Goal: Information Seeking & Learning: Check status

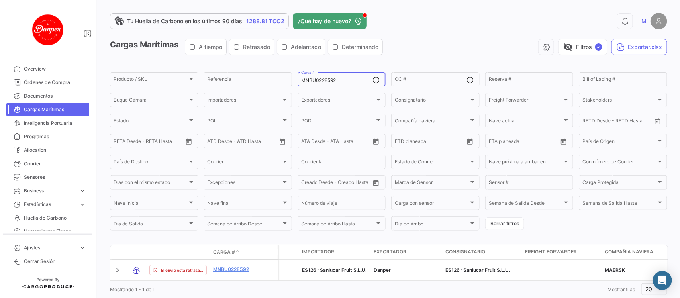
drag, startPoint x: 351, startPoint y: 83, endPoint x: 216, endPoint y: 67, distance: 136.1
click at [216, 67] on app-list-header "Cargas Marítimas A tiempo Retrasado Adelantado Determinando visibility_off Filt…" at bounding box center [388, 135] width 557 height 193
paste input "HLBU6287485"
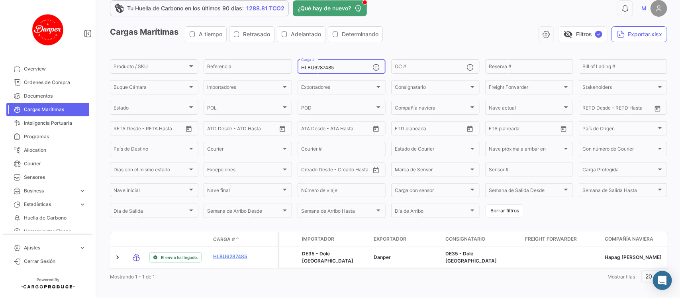
scroll to position [26, 0]
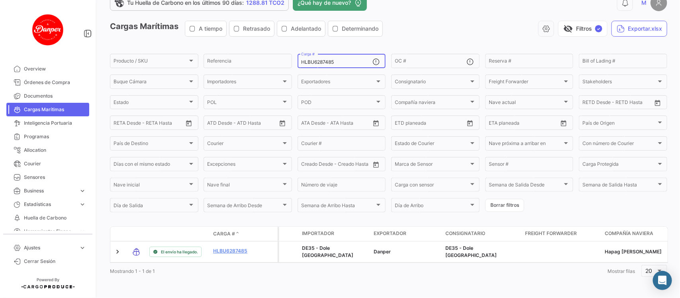
type input "HLBU6287485"
drag, startPoint x: 168, startPoint y: 263, endPoint x: 164, endPoint y: 261, distance: 4.3
click at [164, 261] on datatable-body "El envío ha llegado. HLBU6287485 DE35 - Dole [GEOGRAPHIC_DATA] Danper DE35 - Do…" at bounding box center [389, 252] width 558 height 22
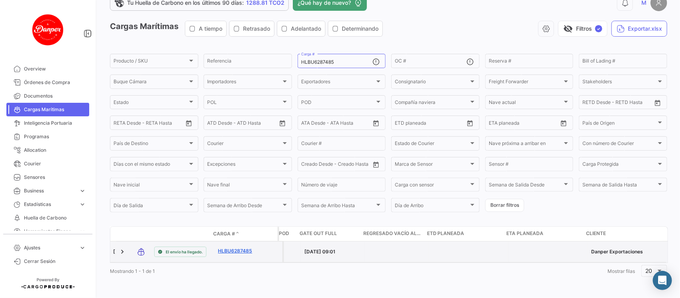
click at [220, 247] on link "HLBU6287485" at bounding box center [238, 250] width 41 height 7
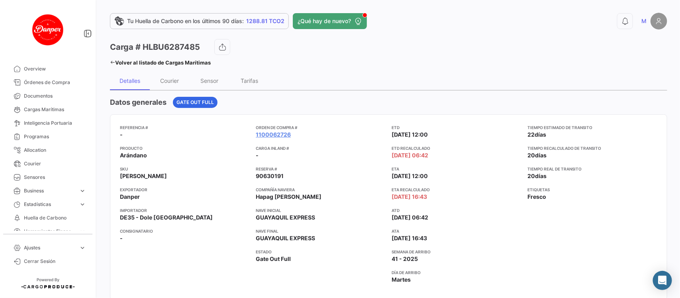
click at [521, 207] on div "Referencia # - Producto Arándano SKU ARÁNDANO [PERSON_NAME] Exportador Danper I…" at bounding box center [389, 207] width 538 height 166
click at [59, 106] on span "Cargas Marítimas" at bounding box center [55, 109] width 62 height 7
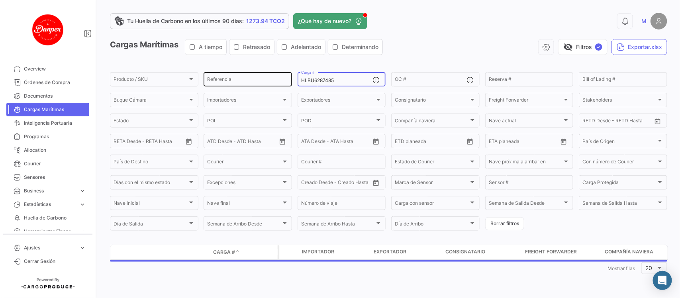
drag, startPoint x: 343, startPoint y: 79, endPoint x: 236, endPoint y: 71, distance: 107.9
click at [0, 0] on div "Producto / SKU Producto / SKU Referencia HLBU6287485 Carga # OC # Reserva # Bil…" at bounding box center [0, 0] width 0 height 0
paste input "9450430"
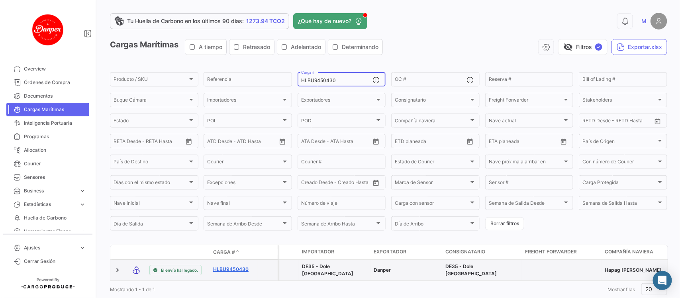
type input "HLBU9450430"
click at [228, 269] on link "HLBU9450430" at bounding box center [233, 269] width 41 height 7
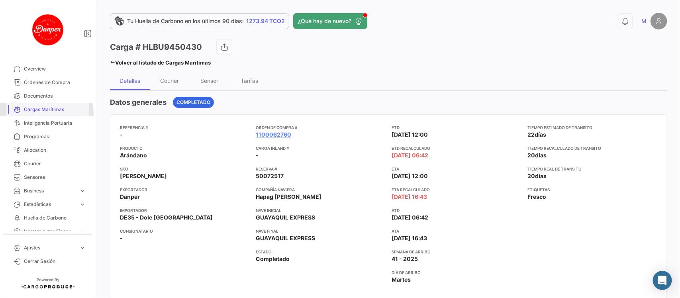
click at [46, 113] on span "Cargas Marítimas" at bounding box center [55, 109] width 62 height 7
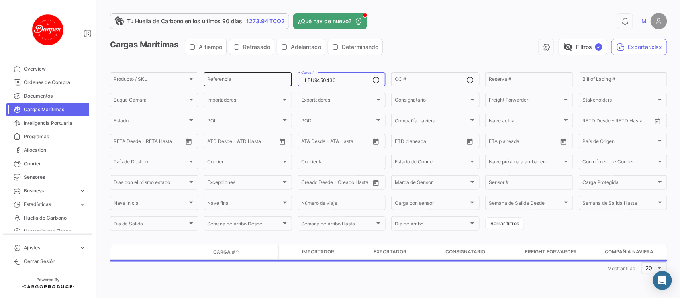
drag, startPoint x: 357, startPoint y: 80, endPoint x: 220, endPoint y: 77, distance: 137.1
click at [0, 0] on div "Producto / SKU Producto / SKU Referencia HLBU9450430 Carga # OC # Reserva # Bil…" at bounding box center [0, 0] width 0 height 0
paste input "FBIU5161731"
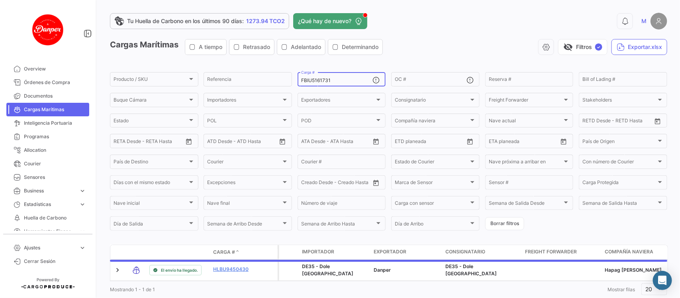
scroll to position [26, 0]
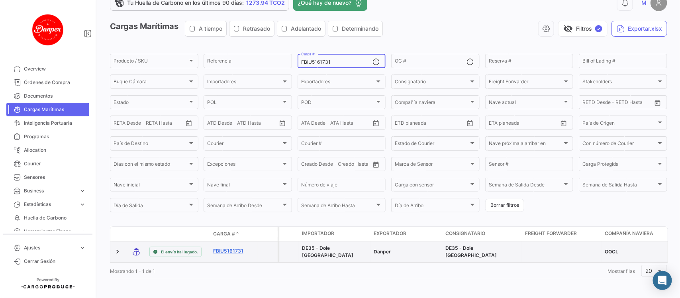
type input "FBIU5161731"
click at [228, 247] on link "FBIU5161731" at bounding box center [233, 250] width 41 height 7
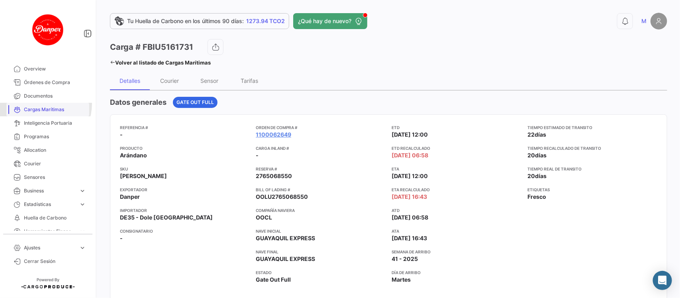
click at [36, 104] on link "Cargas Marítimas" at bounding box center [47, 110] width 83 height 14
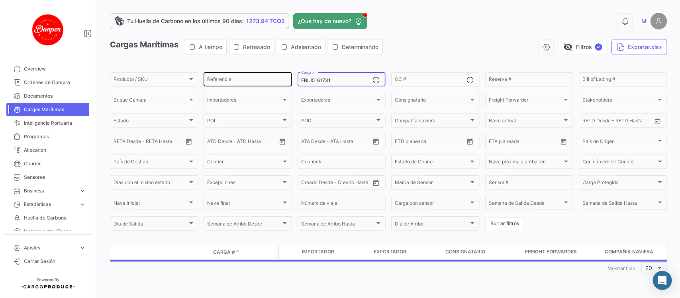
drag, startPoint x: 338, startPoint y: 82, endPoint x: 218, endPoint y: 84, distance: 120.0
click at [0, 0] on div "Producto / SKU Producto / SKU Referencia FBIU5161731 Carga # OC # Reserva # Bil…" at bounding box center [0, 0] width 0 height 0
paste input "275694"
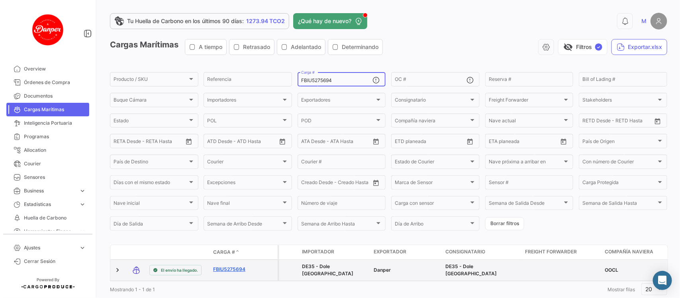
type input "FBIU5275694"
click at [222, 268] on link "FBIU5275694" at bounding box center [233, 269] width 41 height 7
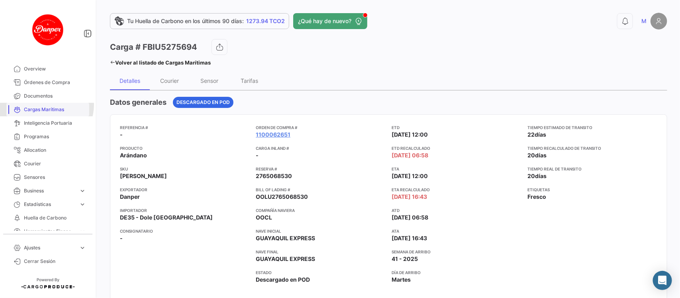
click at [46, 105] on link "Cargas Marítimas" at bounding box center [47, 110] width 83 height 14
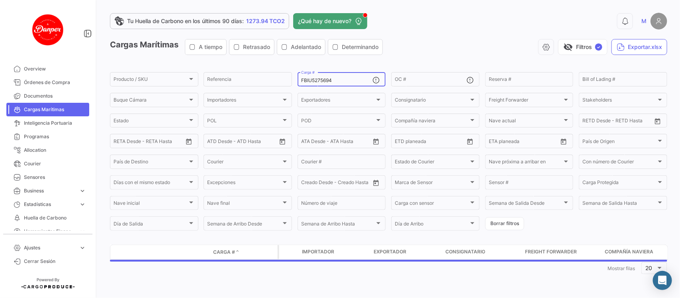
drag, startPoint x: 347, startPoint y: 78, endPoint x: 149, endPoint y: 67, distance: 198.3
click at [149, 67] on app-list-header "Cargas Marítimas A tiempo Retrasado Adelantado Determinando visibility_off Filt…" at bounding box center [388, 135] width 557 height 193
paste input "OERU4327140"
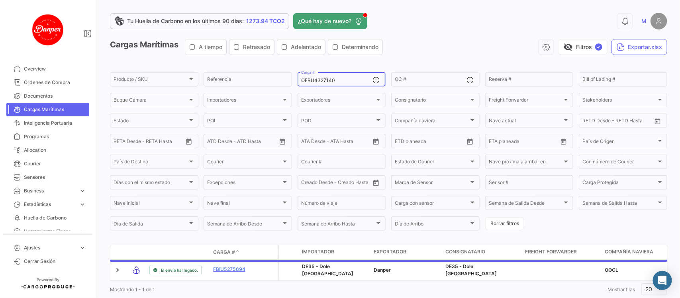
scroll to position [26, 0]
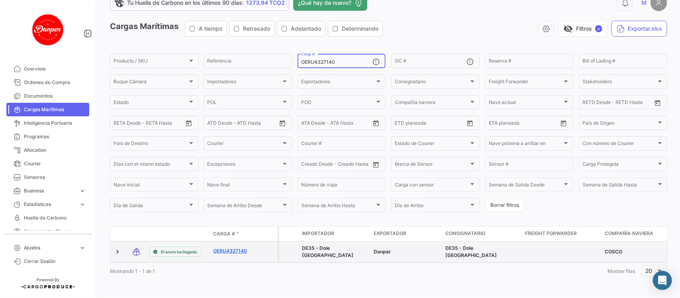
type input "OERU4327140"
click at [236, 247] on link "OERU4327140" at bounding box center [233, 250] width 41 height 7
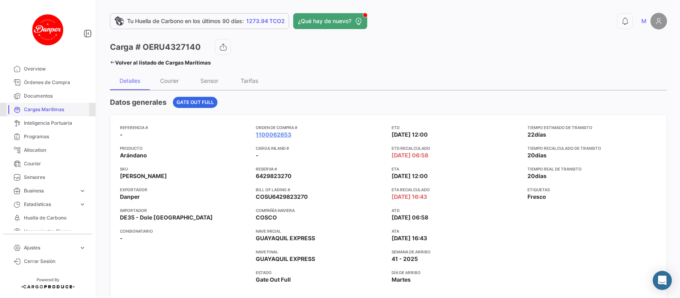
click at [57, 108] on span "Cargas Marítimas" at bounding box center [55, 109] width 62 height 7
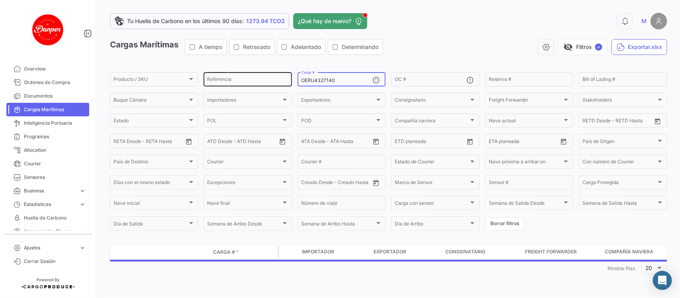
drag, startPoint x: 347, startPoint y: 81, endPoint x: 286, endPoint y: 75, distance: 61.3
click at [0, 0] on div "Producto / SKU Producto / SKU Referencia OERU4327140 Carga # OC # Reserva # Bil…" at bounding box center [0, 0] width 0 height 0
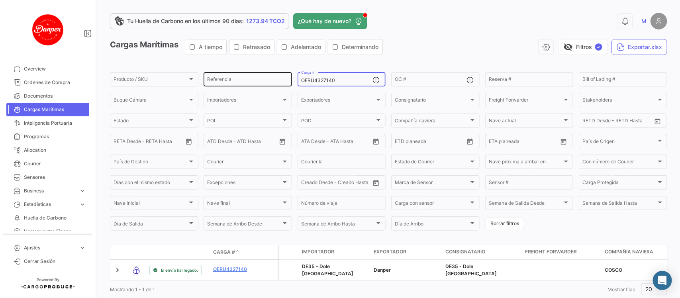
paste input "HLBU6214175"
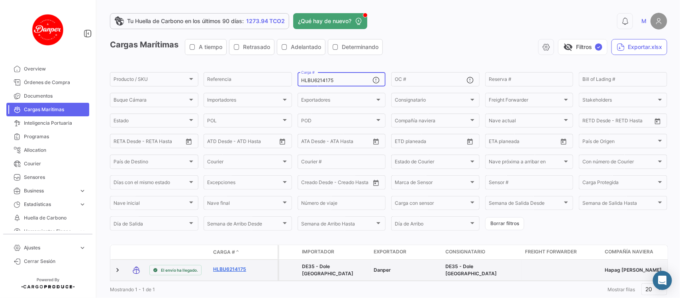
type input "HLBU6214175"
click at [228, 268] on link "HLBU6214175" at bounding box center [233, 269] width 41 height 7
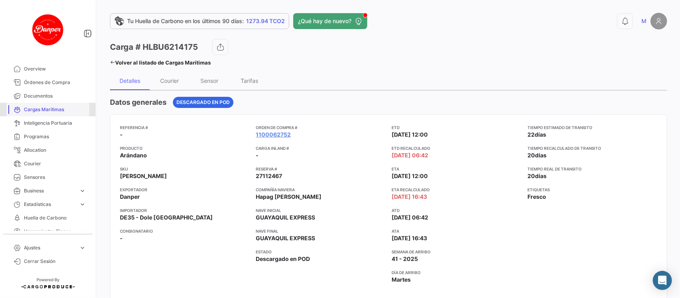
click at [57, 110] on span "Cargas Marítimas" at bounding box center [55, 109] width 62 height 7
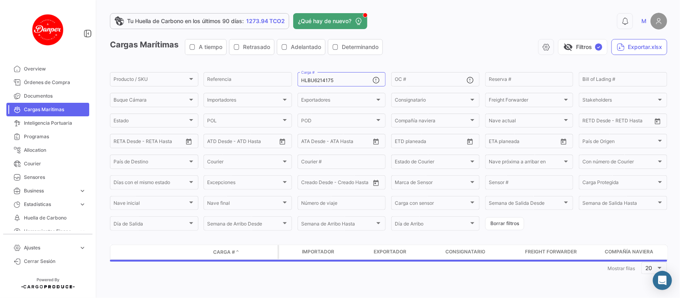
drag, startPoint x: 347, startPoint y: 81, endPoint x: 208, endPoint y: 67, distance: 139.4
click at [208, 67] on app-list-header "Cargas Marítimas A tiempo Retrasado Adelantado Determinando visibility_off Filt…" at bounding box center [388, 135] width 557 height 193
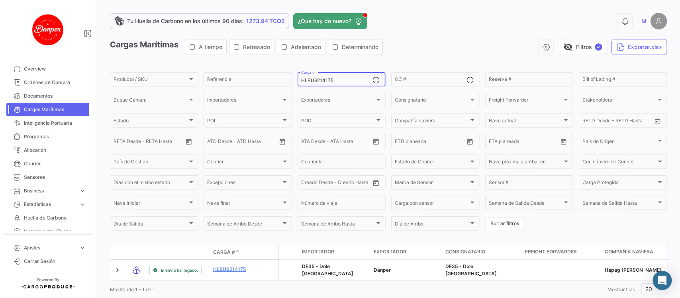
paste input "OERU4350876"
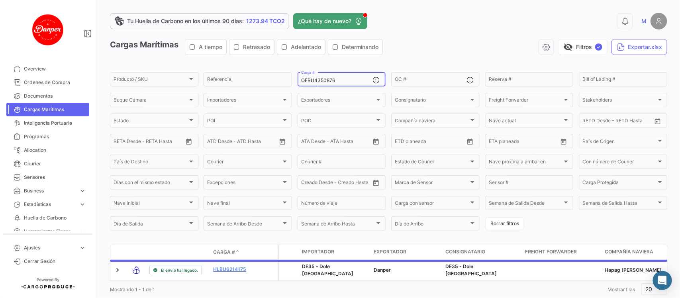
scroll to position [26, 0]
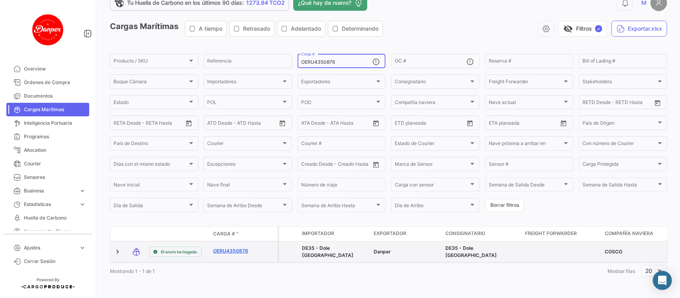
type input "OERU4350876"
click at [230, 247] on link "OERU4350876" at bounding box center [233, 250] width 41 height 7
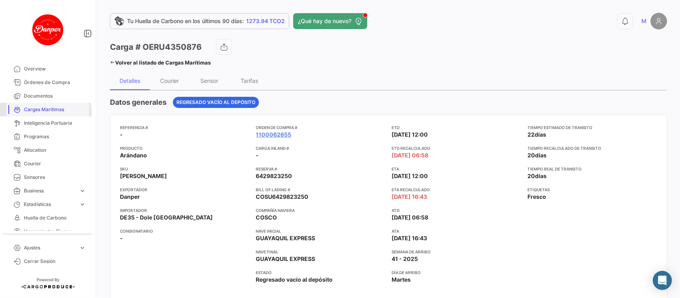
click at [36, 113] on span "Cargas Marítimas" at bounding box center [55, 109] width 62 height 7
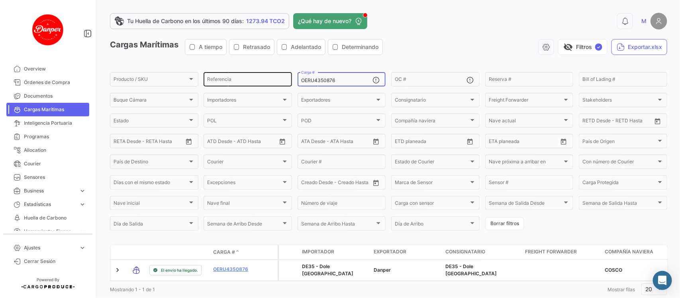
drag, startPoint x: 356, startPoint y: 82, endPoint x: 251, endPoint y: 77, distance: 104.9
click at [0, 0] on div "Producto / SKU Producto / SKU Referencia OERU4350876 Carga # OC # Reserva # Bil…" at bounding box center [0, 0] width 0 height 0
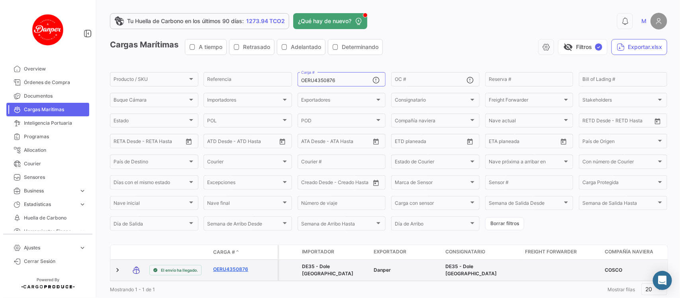
click at [220, 270] on link "OERU4350876" at bounding box center [233, 269] width 41 height 7
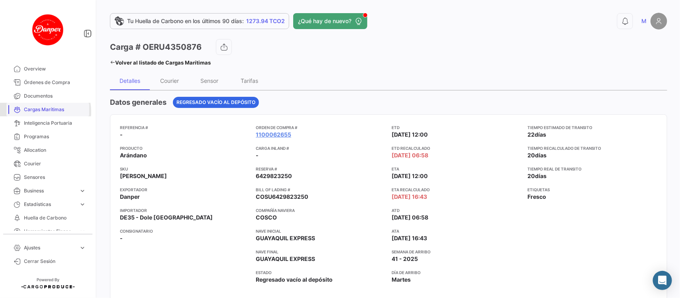
click at [42, 112] on span "Cargas Marítimas" at bounding box center [55, 109] width 62 height 7
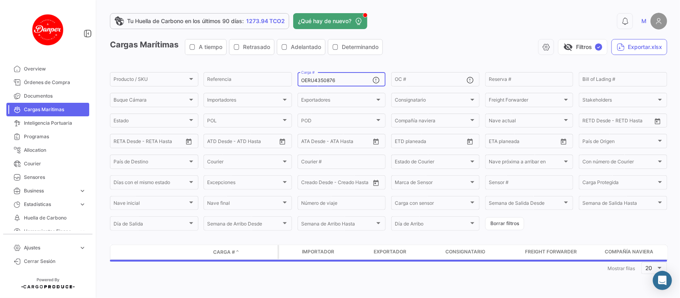
drag, startPoint x: 341, startPoint y: 81, endPoint x: 160, endPoint y: 64, distance: 182.1
click at [160, 64] on app-list-header "Cargas Marítimas A tiempo Retrasado Adelantado Determinando visibility_off Filt…" at bounding box center [388, 135] width 557 height 193
paste input "SILU7026108"
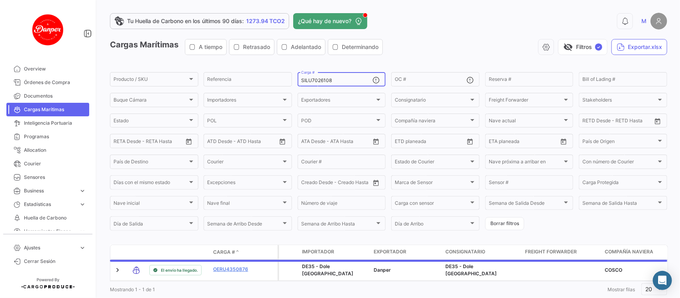
scroll to position [26, 0]
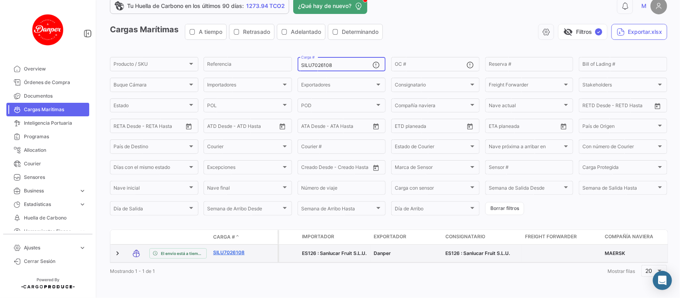
type input "SILU7026108"
click at [238, 249] on link "SILU7026108" at bounding box center [233, 252] width 41 height 7
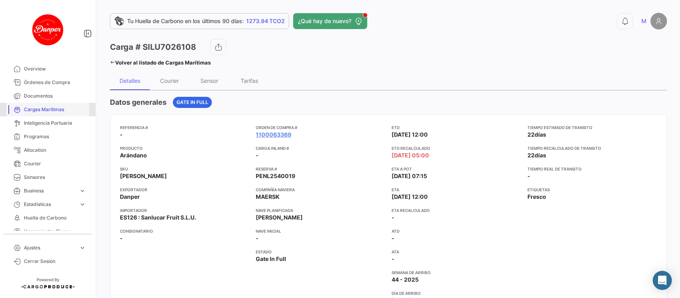
click at [57, 106] on span "Cargas Marítimas" at bounding box center [55, 109] width 62 height 7
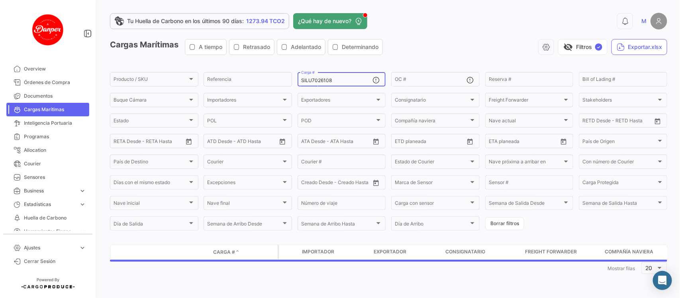
drag, startPoint x: 334, startPoint y: 80, endPoint x: 202, endPoint y: 69, distance: 132.4
click at [202, 69] on app-list-header "Cargas Marítimas A tiempo Retrasado Adelantado Determinando visibility_off Filt…" at bounding box center [388, 135] width 557 height 193
paste input "FBIU5067047"
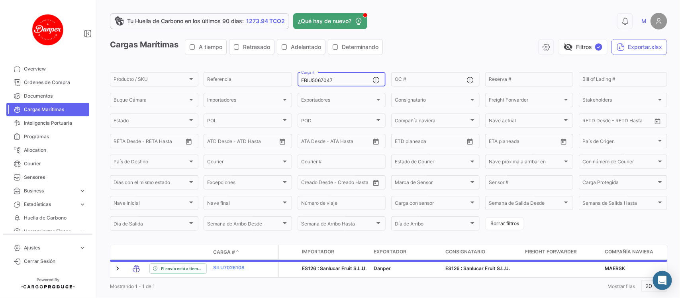
scroll to position [26, 0]
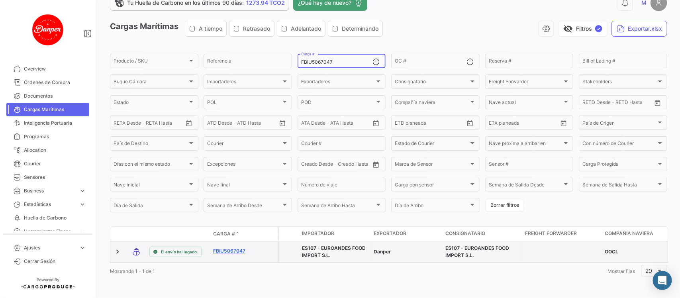
type input "FBIU5067047"
click at [248, 247] on link "FBIU5067047" at bounding box center [233, 250] width 41 height 7
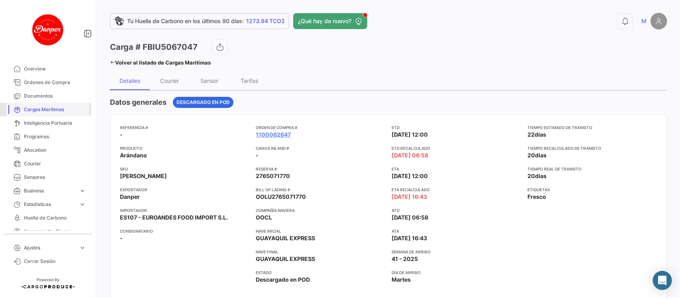
click at [44, 108] on span "Cargas Marítimas" at bounding box center [55, 109] width 62 height 7
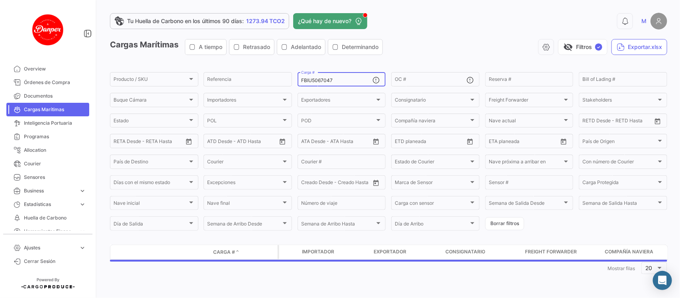
click at [343, 77] on div "FBIU5067047 Carga #" at bounding box center [337, 79] width 72 height 16
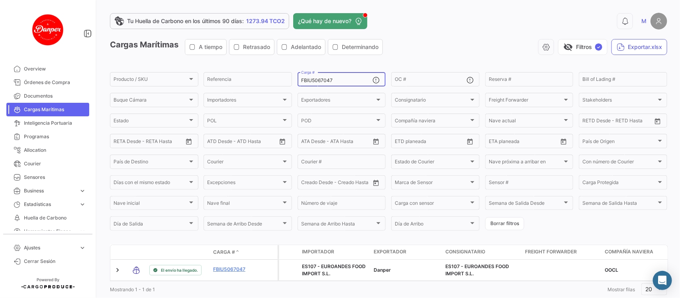
click at [343, 77] on div "FBIU5067047 Carga #" at bounding box center [337, 79] width 72 height 16
drag, startPoint x: 343, startPoint y: 81, endPoint x: 174, endPoint y: 72, distance: 169.6
click at [0, 0] on div "Producto / SKU Producto / SKU Referencia FBIU5067047 Carga # OC # Reserva # Bil…" at bounding box center [0, 0] width 0 height 0
paste input "276052"
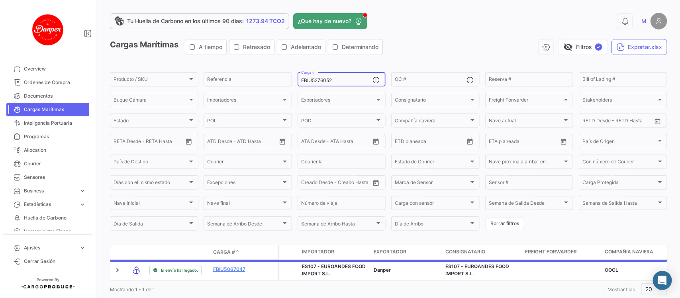
scroll to position [26, 0]
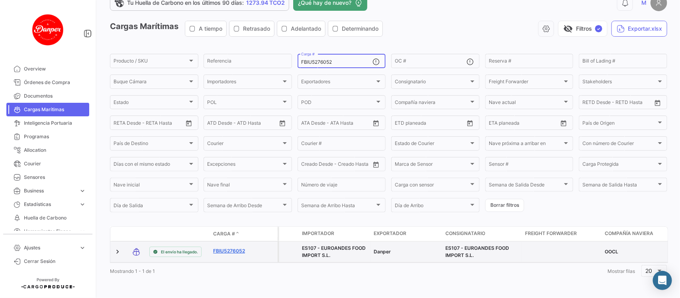
type input "FBIU5276052"
click at [238, 247] on link "FBIU5276052" at bounding box center [233, 250] width 41 height 7
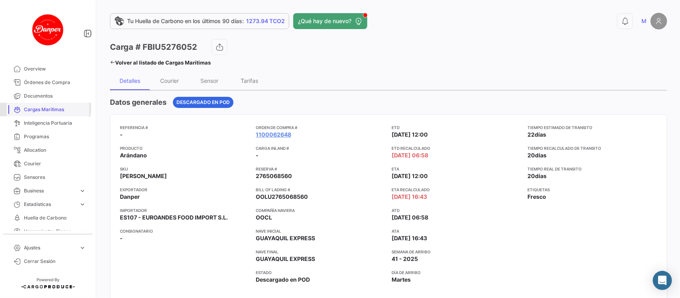
click at [35, 108] on span "Cargas Marítimas" at bounding box center [55, 109] width 62 height 7
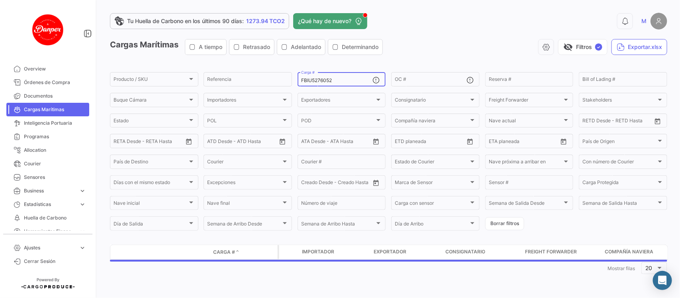
drag, startPoint x: 335, startPoint y: 80, endPoint x: 229, endPoint y: 68, distance: 106.8
click at [229, 68] on app-list-header "Cargas Marítimas A tiempo Retrasado Adelantado Determinando visibility_off Filt…" at bounding box center [388, 135] width 557 height 193
paste input "OERU4052948"
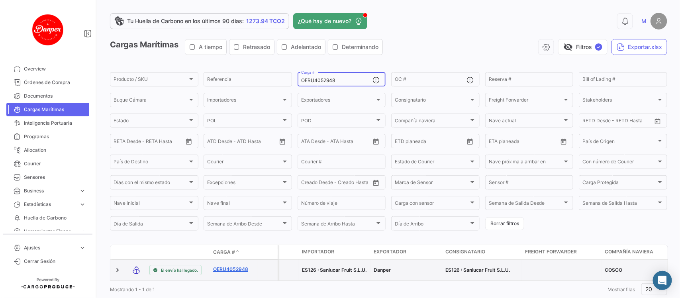
type input "OERU4052948"
click at [233, 271] on link "OERU4052948" at bounding box center [233, 269] width 41 height 7
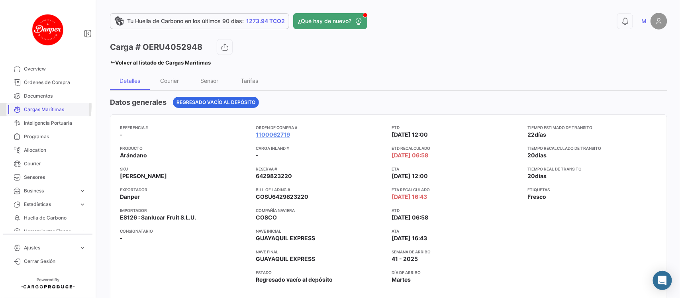
click at [35, 106] on span "Cargas Marítimas" at bounding box center [55, 109] width 62 height 7
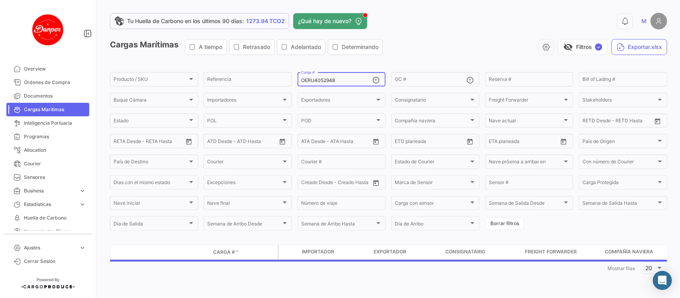
drag, startPoint x: 349, startPoint y: 81, endPoint x: 220, endPoint y: 60, distance: 130.8
click at [220, 60] on app-list-header "Cargas Marítimas A tiempo Retrasado Adelantado Determinando visibility_off Filt…" at bounding box center [388, 135] width 557 height 193
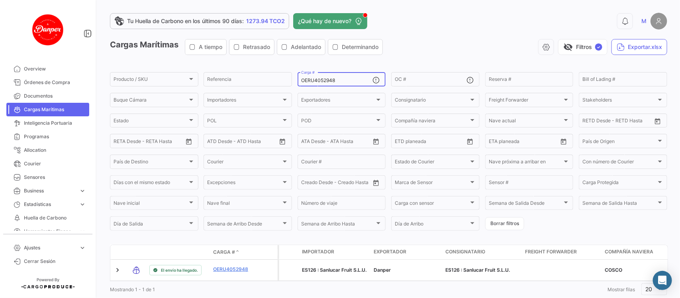
paste input "FBIU5011135"
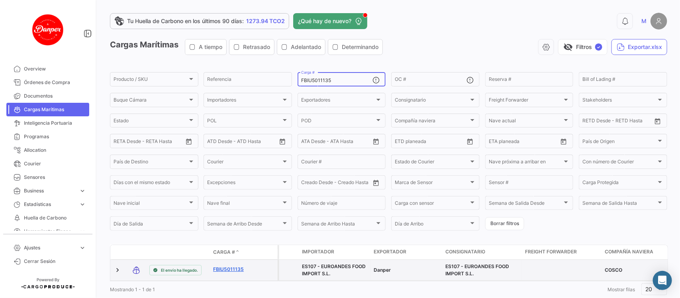
type input "FBIU5011135"
click at [228, 271] on link "FBIU5011135" at bounding box center [233, 269] width 41 height 7
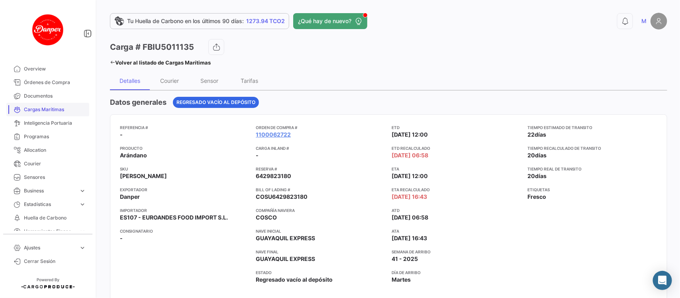
click at [34, 111] on span "Cargas Marítimas" at bounding box center [55, 109] width 62 height 7
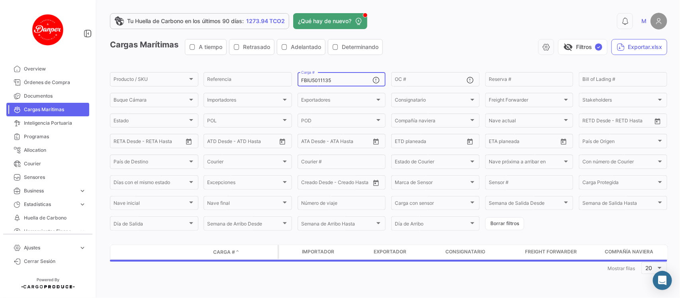
drag, startPoint x: 354, startPoint y: 80, endPoint x: 200, endPoint y: 70, distance: 153.8
click at [200, 70] on app-list-header "Cargas Marítimas A tiempo Retrasado Adelantado Determinando visibility_off Filt…" at bounding box center [388, 135] width 557 height 193
paste input "OTPU6613926"
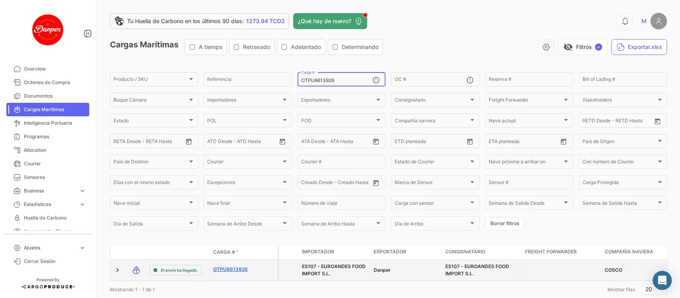
type input "OTPU6613926"
click at [241, 267] on link "OTPU6613926" at bounding box center [233, 269] width 41 height 7
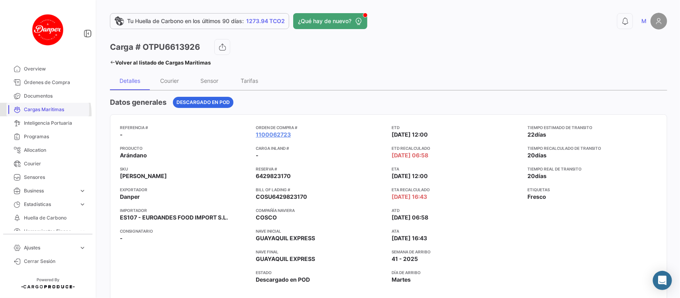
click at [38, 114] on link "Cargas Marítimas" at bounding box center [47, 110] width 83 height 14
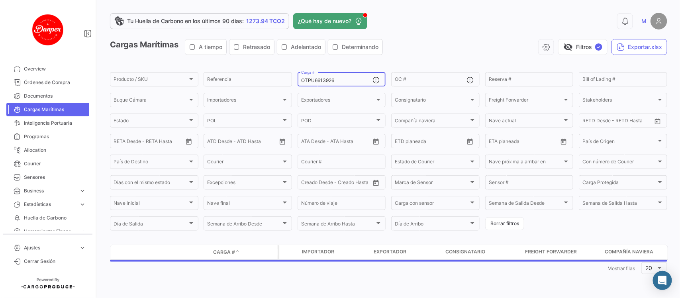
drag, startPoint x: 345, startPoint y: 82, endPoint x: 230, endPoint y: 65, distance: 116.8
click at [230, 65] on app-list-header "Cargas Marítimas A tiempo Retrasado Adelantado Determinando visibility_off Filt…" at bounding box center [388, 135] width 557 height 193
paste input "SEKU901667"
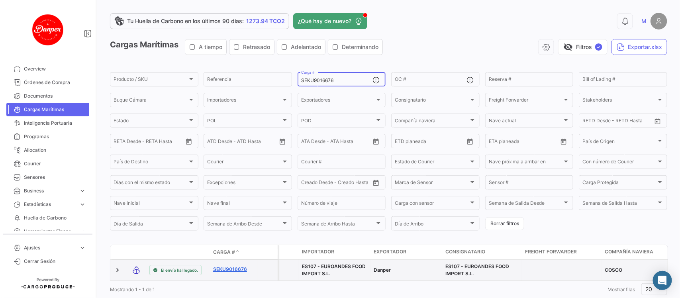
type input "SEKU9016676"
click at [234, 268] on link "SEKU9016676" at bounding box center [233, 269] width 41 height 7
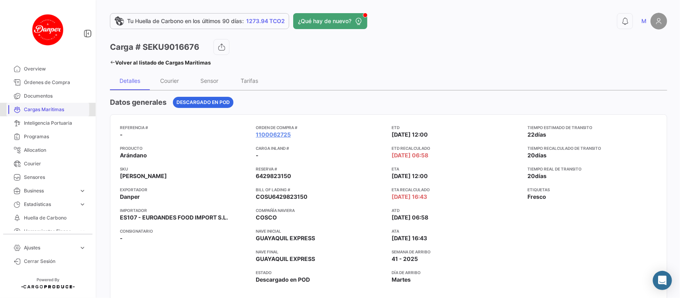
click at [54, 106] on span "Cargas Marítimas" at bounding box center [55, 109] width 62 height 7
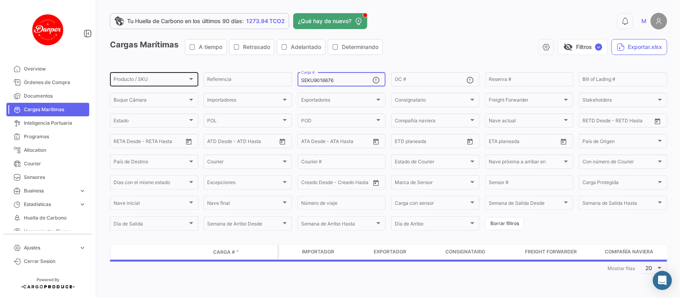
drag, startPoint x: 360, startPoint y: 80, endPoint x: 140, endPoint y: 73, distance: 220.1
click at [0, 0] on div "Producto / SKU Producto / SKU Referencia SEKU9016676 Carga # OC # Reserva # Bil…" at bounding box center [0, 0] width 0 height 0
paste input "HLBU6175891"
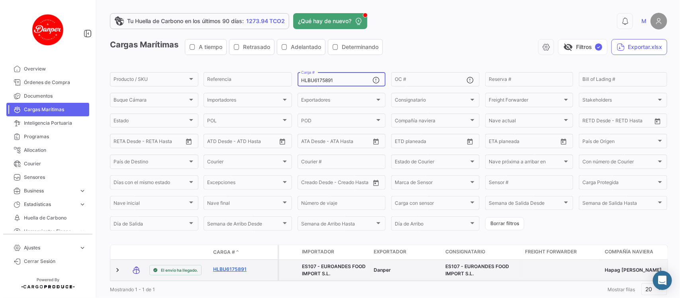
type input "HLBU6175891"
click at [234, 268] on link "HLBU6175891" at bounding box center [233, 269] width 41 height 7
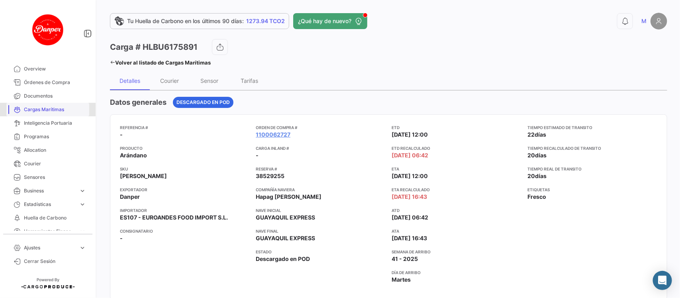
click at [50, 114] on link "Cargas Marítimas" at bounding box center [47, 110] width 83 height 14
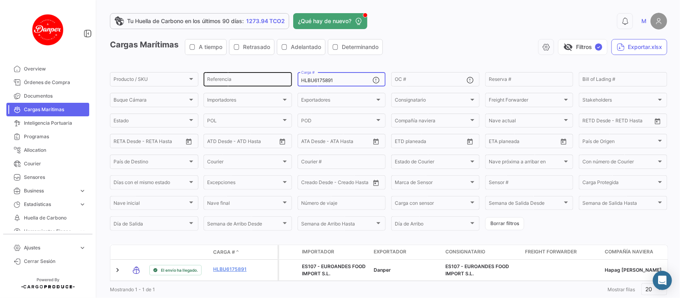
drag, startPoint x: 364, startPoint y: 80, endPoint x: 204, endPoint y: 82, distance: 160.2
click at [0, 0] on div "Producto / SKU Producto / SKU Referencia HLBU6175891 Carga # OC # Reserva # Bil…" at bounding box center [0, 0] width 0 height 0
paste input "9561959"
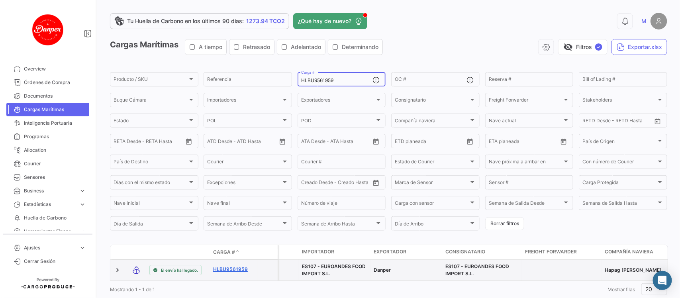
type input "HLBU9561959"
click at [230, 270] on link "HLBU9561959" at bounding box center [233, 269] width 41 height 7
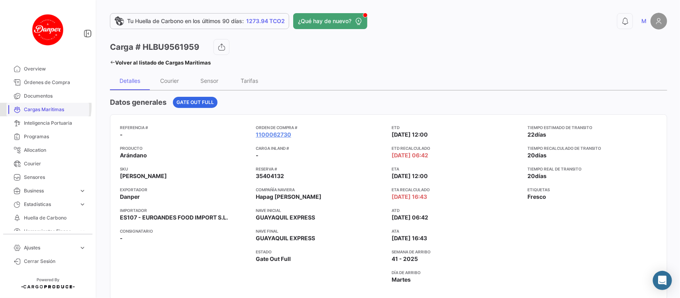
click at [36, 106] on span "Cargas Marítimas" at bounding box center [55, 109] width 62 height 7
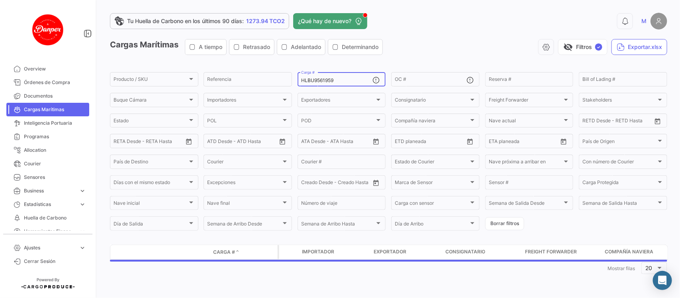
drag, startPoint x: 337, startPoint y: 80, endPoint x: 234, endPoint y: 70, distance: 103.8
click at [234, 70] on app-list-header "Cargas Marítimas A tiempo Retrasado Adelantado Determinando visibility_off Filt…" at bounding box center [388, 135] width 557 height 193
paste input "841013"
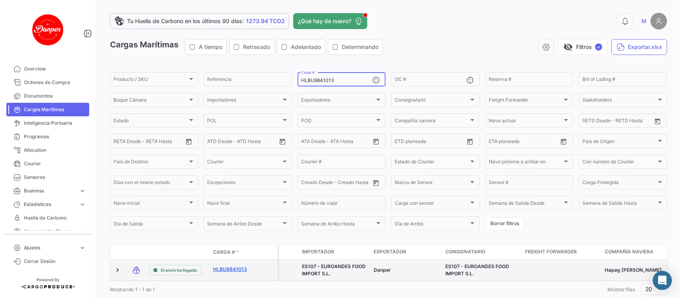
type input "HLBU9841013"
click at [232, 270] on link "HLBU9841013" at bounding box center [233, 269] width 41 height 7
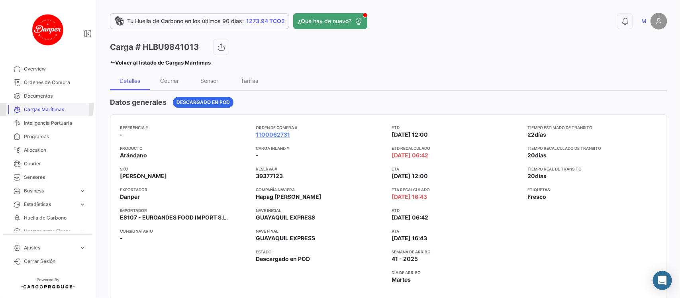
click at [46, 104] on link "Cargas Marítimas" at bounding box center [47, 110] width 83 height 14
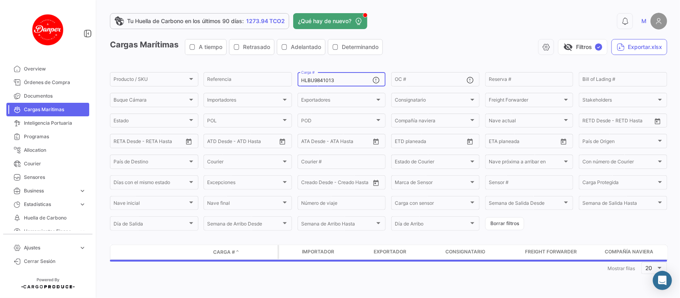
drag, startPoint x: 351, startPoint y: 78, endPoint x: 222, endPoint y: 68, distance: 129.5
click at [222, 68] on app-list-header "Cargas Marítimas A tiempo Retrasado Adelantado Determinando visibility_off Filt…" at bounding box center [388, 135] width 557 height 193
paste input "401360"
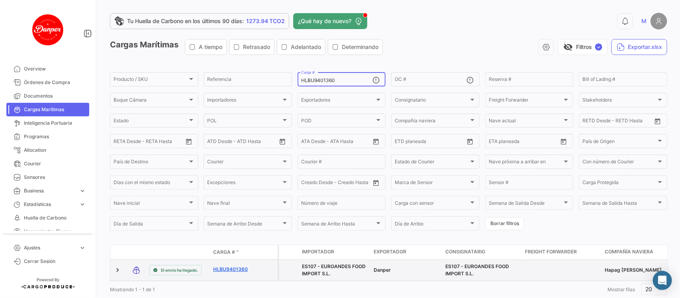
type input "HLBU9401360"
click at [230, 272] on link "HLBU9401360" at bounding box center [233, 269] width 41 height 7
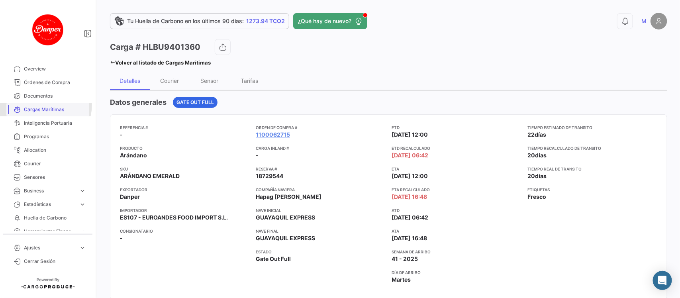
click at [40, 104] on link "Cargas Marítimas" at bounding box center [47, 110] width 83 height 14
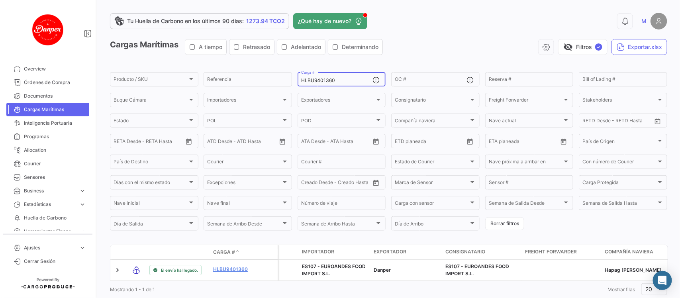
drag, startPoint x: 354, startPoint y: 81, endPoint x: 222, endPoint y: 63, distance: 133.6
click at [222, 63] on app-list-header "Cargas Marítimas A tiempo Retrasado Adelantado Determinando visibility_off Filt…" at bounding box center [388, 135] width 557 height 193
paste input "6288291"
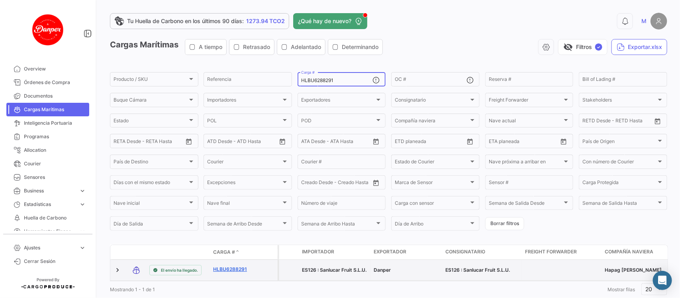
type input "HLBU6288291"
click at [234, 268] on link "HLBU6288291" at bounding box center [233, 269] width 41 height 7
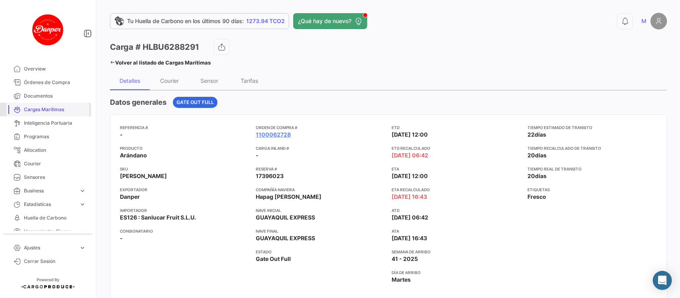
click at [32, 110] on span "Cargas Marítimas" at bounding box center [55, 109] width 62 height 7
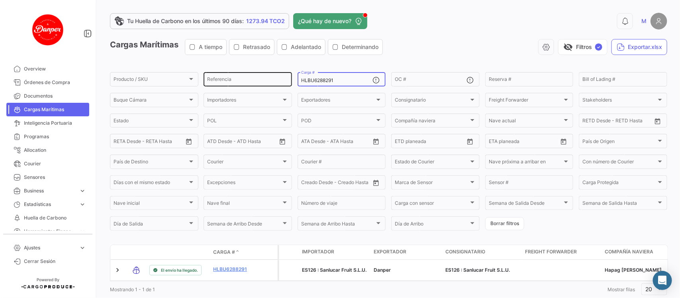
drag, startPoint x: 352, startPoint y: 81, endPoint x: 240, endPoint y: 77, distance: 111.7
click at [0, 0] on div "Producto / SKU Producto / SKU Referencia HLBU6288291 Carga # OC # Reserva # Bil…" at bounding box center [0, 0] width 0 height 0
paste input "7633"
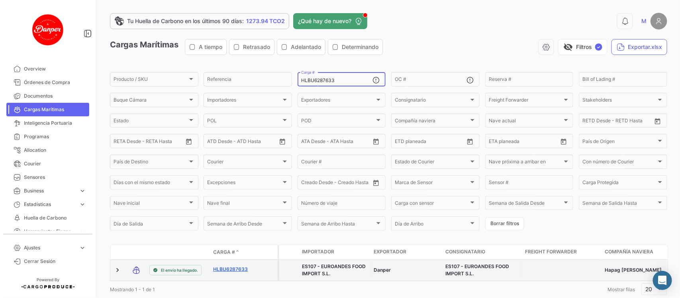
type input "HLBU6287633"
click at [231, 270] on link "HLBU6287633" at bounding box center [233, 269] width 41 height 7
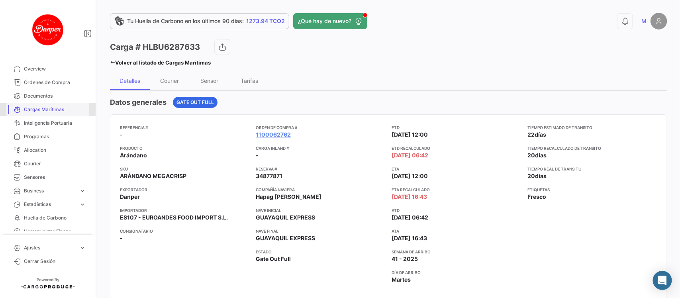
click at [48, 112] on span "Cargas Marítimas" at bounding box center [55, 109] width 62 height 7
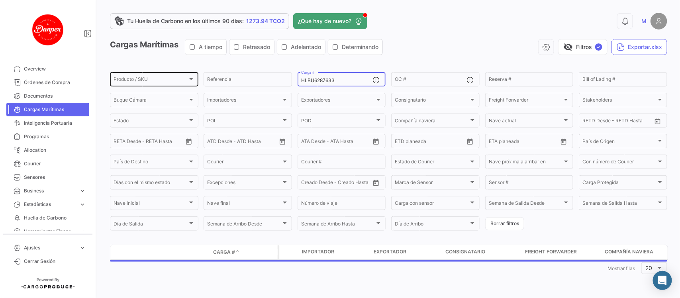
drag, startPoint x: 365, startPoint y: 83, endPoint x: 198, endPoint y: 74, distance: 168.0
click at [0, 0] on div "Producto / SKU Producto / SKU Referencia HLBU6287633 Carga # OC # Reserva # Bil…" at bounding box center [0, 0] width 0 height 0
paste input "068105"
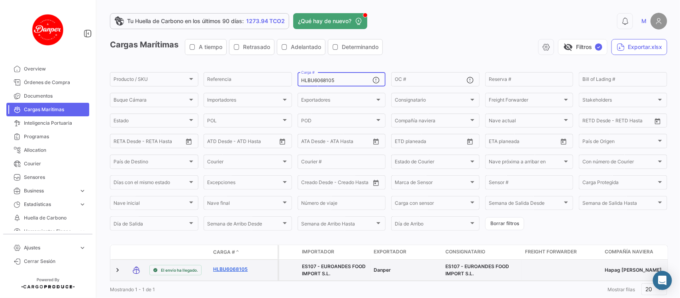
type input "HLBU6068105"
click at [241, 266] on link "HLBU6068105" at bounding box center [233, 269] width 41 height 7
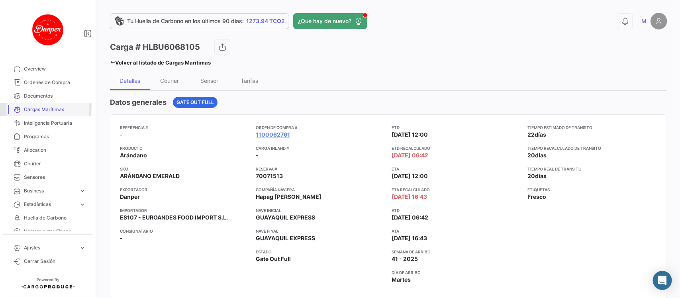
click at [37, 106] on span "Cargas Marítimas" at bounding box center [55, 109] width 62 height 7
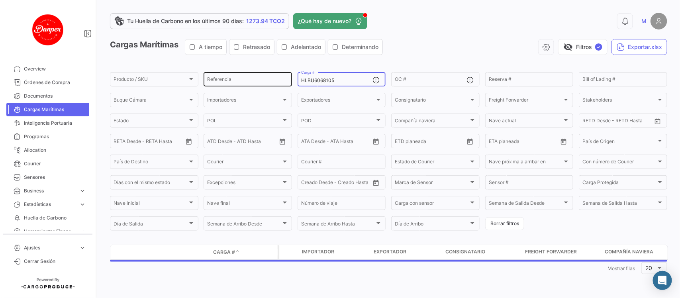
drag, startPoint x: 349, startPoint y: 83, endPoint x: 223, endPoint y: 72, distance: 126.0
click at [0, 0] on div "Producto / SKU Producto / SKU Referencia HLBU6068105 Carga # OC # Reserva # Bil…" at bounding box center [0, 0] width 0 height 0
paste input "9392036"
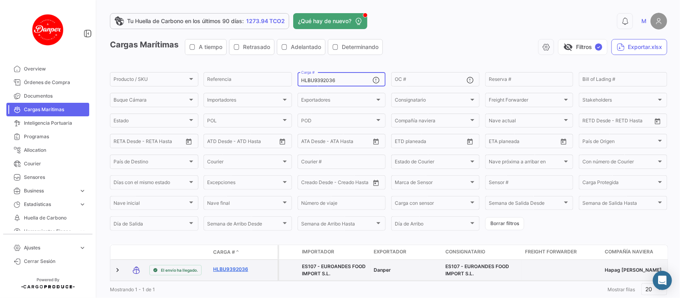
type input "HLBU9392036"
click at [227, 270] on link "HLBU9392036" at bounding box center [233, 269] width 41 height 7
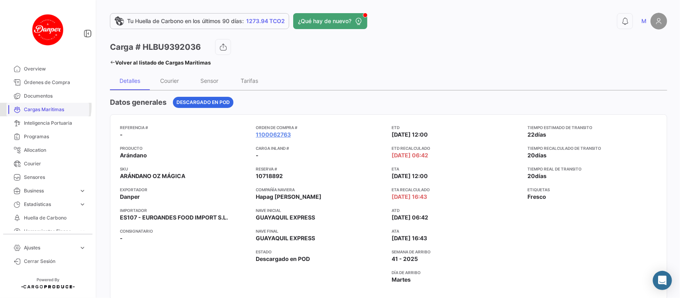
click at [39, 106] on span "Cargas Marítimas" at bounding box center [55, 109] width 62 height 7
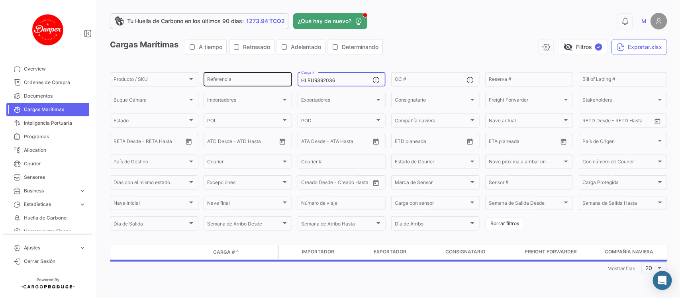
drag, startPoint x: 337, startPoint y: 82, endPoint x: 253, endPoint y: 74, distance: 83.7
click at [0, 0] on div "Producto / SKU Producto / SKU Referencia HLBU9392036 Carga # OC # Reserva # Bil…" at bounding box center [0, 0] width 0 height 0
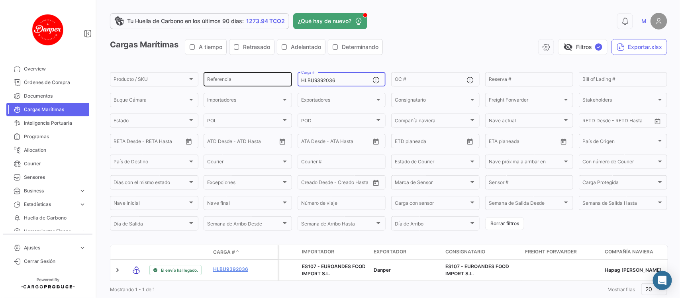
paste input "6063741"
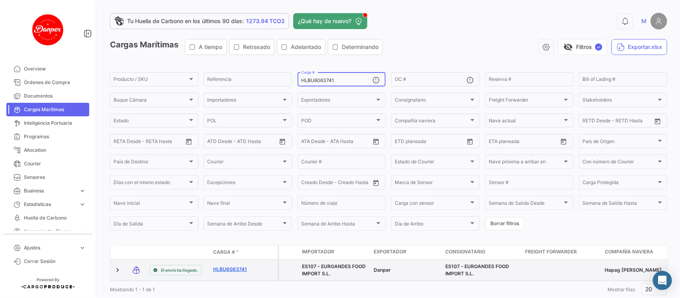
type input "HLBU6063741"
click at [235, 267] on link "HLBU6063741" at bounding box center [233, 269] width 41 height 7
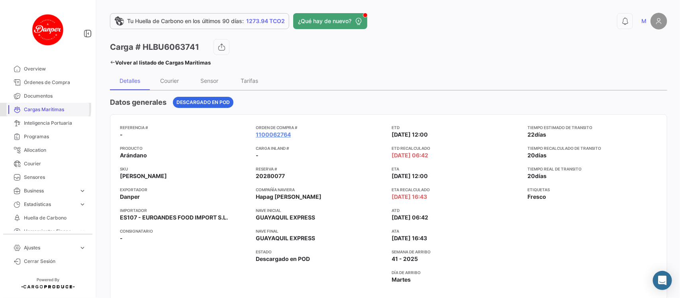
click at [31, 108] on span "Cargas Marítimas" at bounding box center [55, 109] width 62 height 7
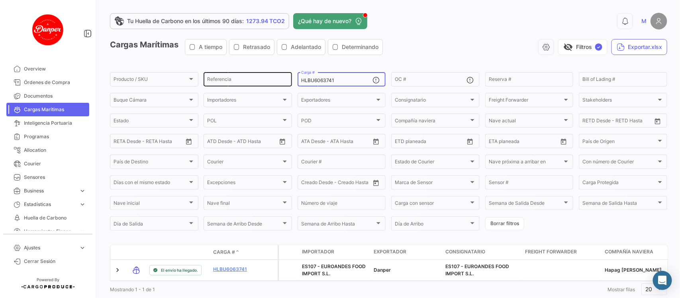
drag, startPoint x: 341, startPoint y: 83, endPoint x: 249, endPoint y: 74, distance: 92.5
click at [0, 0] on div "Producto / SKU Producto / SKU Referencia HLBU6063741 Carga # OC # Reserva # Bil…" at bounding box center [0, 0] width 0 height 0
paste input "127466"
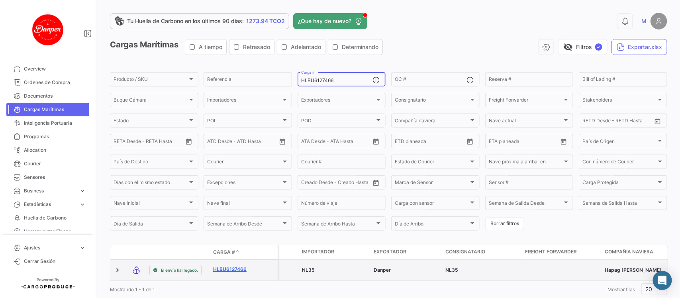
type input "HLBU6127466"
click at [236, 268] on link "HLBU6127466" at bounding box center [233, 269] width 41 height 7
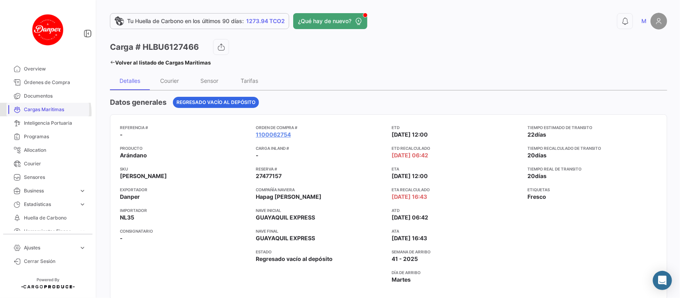
click at [44, 112] on span "Cargas Marítimas" at bounding box center [55, 109] width 62 height 7
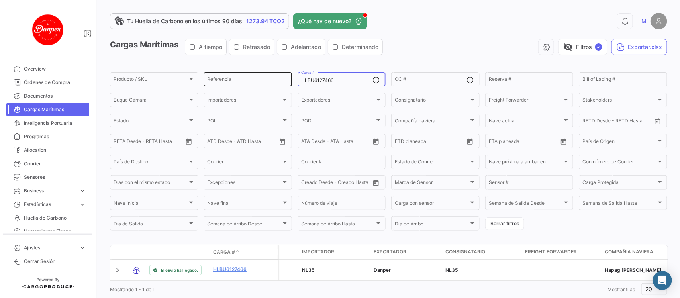
drag, startPoint x: 365, startPoint y: 82, endPoint x: 219, endPoint y: 74, distance: 146.1
click at [0, 0] on div "Producto / SKU Producto / SKU Referencia HLBU6127466 Carga # OC # Reserva # Bil…" at bounding box center [0, 0] width 0 height 0
paste input "GXCU8023812"
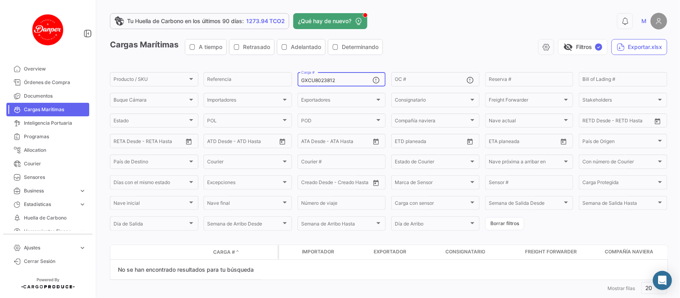
scroll to position [5, 0]
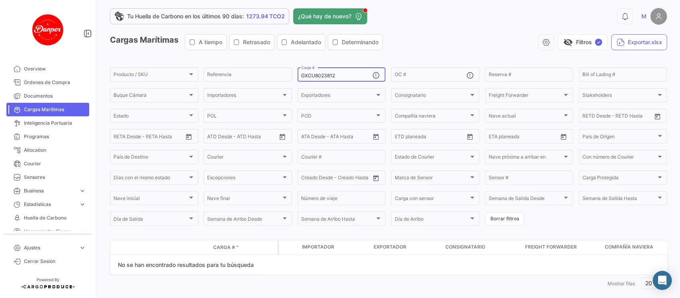
drag, startPoint x: 342, startPoint y: 74, endPoint x: 160, endPoint y: 55, distance: 183.1
click at [160, 55] on app-list-header "Cargas Marítimas A tiempo Retrasado Adelantado Determinando visibility_off Filt…" at bounding box center [388, 130] width 557 height 193
paste input "CXU8015859"
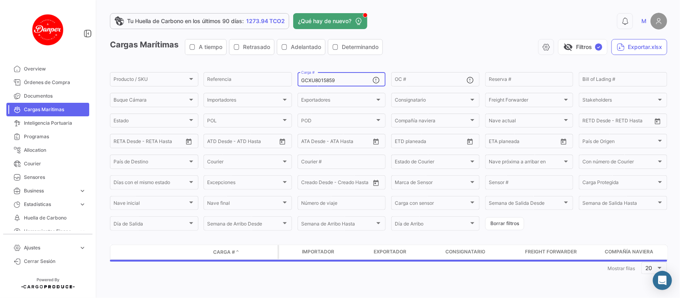
scroll to position [0, 0]
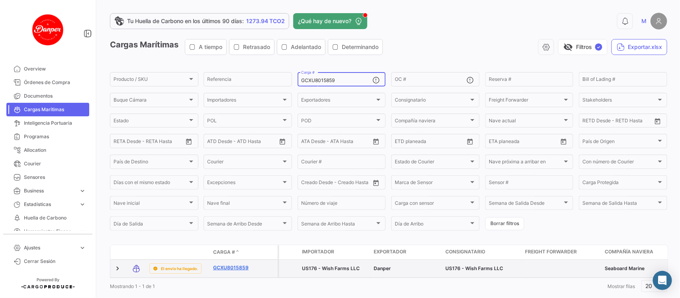
type input "GCXU8015859"
click at [226, 268] on link "GCXU8015859" at bounding box center [233, 267] width 41 height 7
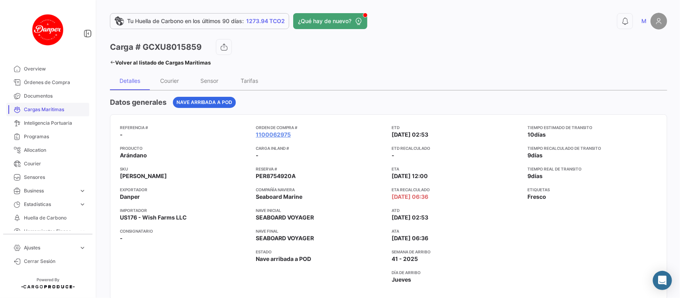
click at [40, 108] on span "Cargas Marítimas" at bounding box center [55, 109] width 62 height 7
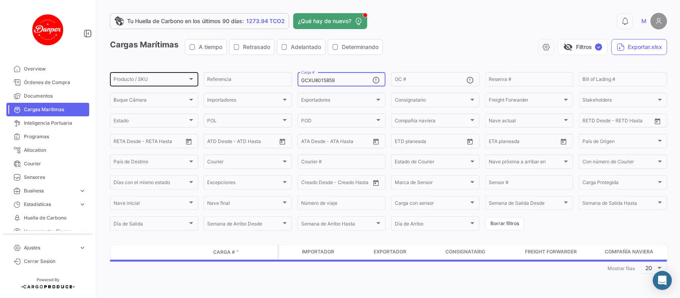
drag, startPoint x: 359, startPoint y: 82, endPoint x: 184, endPoint y: 80, distance: 175.7
click at [0, 0] on div "Producto / SKU Producto / SKU Referencia GCXU8015859 Carga # OC # Reserva # Bil…" at bounding box center [0, 0] width 0 height 0
paste input "SZLU5019260"
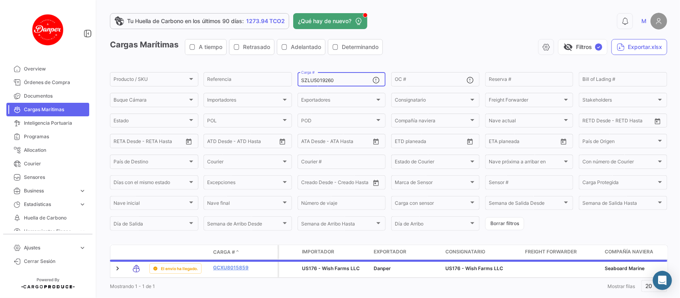
scroll to position [26, 0]
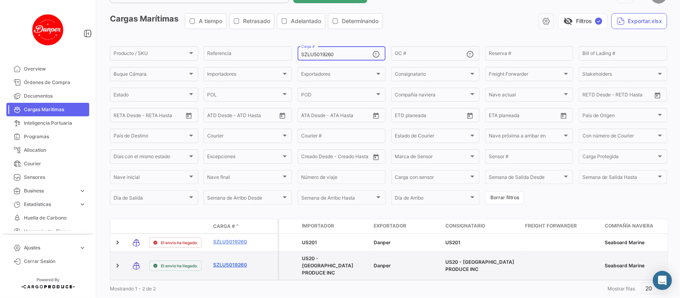
type input "SZLU5019260"
click at [222, 264] on link "SZLU5019260" at bounding box center [233, 264] width 41 height 7
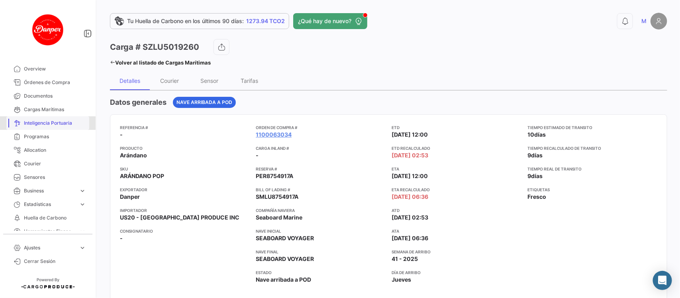
click at [48, 117] on link "Inteligencia Portuaria" at bounding box center [47, 123] width 83 height 14
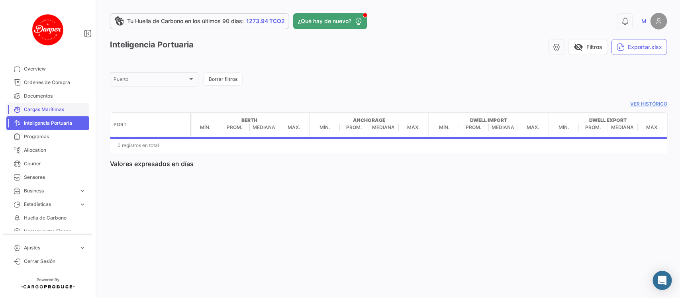
click at [32, 106] on span "Cargas Marítimas" at bounding box center [55, 109] width 62 height 7
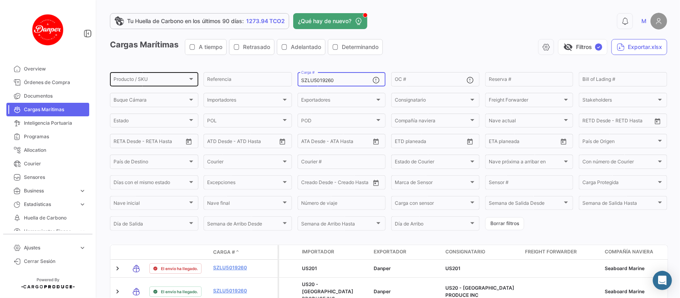
drag, startPoint x: 359, startPoint y: 80, endPoint x: 197, endPoint y: 75, distance: 161.9
click at [0, 0] on div "Producto / SKU Producto / SKU Referencia SZLU5019260 Carga # OC # Reserva # Bil…" at bounding box center [0, 0] width 0 height 0
paste input "HLBU9314516"
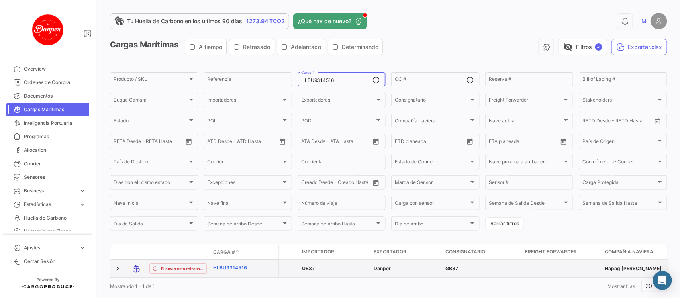
type input "HLBU9314516"
click at [220, 269] on link "HLBU9314516" at bounding box center [233, 267] width 41 height 7
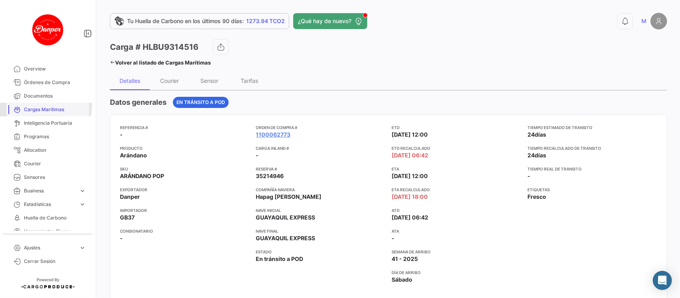
click at [37, 105] on link "Cargas Marítimas" at bounding box center [47, 110] width 83 height 14
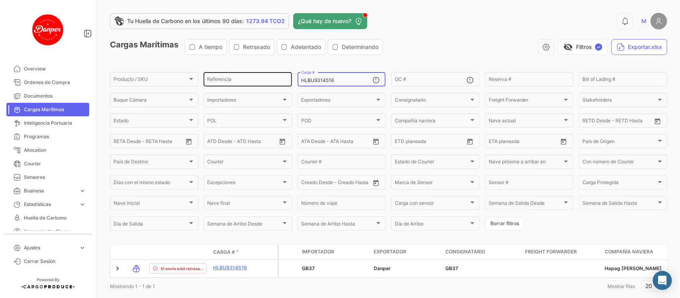
drag, startPoint x: 360, startPoint y: 81, endPoint x: 254, endPoint y: 71, distance: 106.5
click at [0, 0] on div "Producto / SKU Producto / SKU Referencia HLBU9314516 Carga # OC # Reserva # Bil…" at bounding box center [0, 0] width 0 height 0
paste input "OTPU6579647"
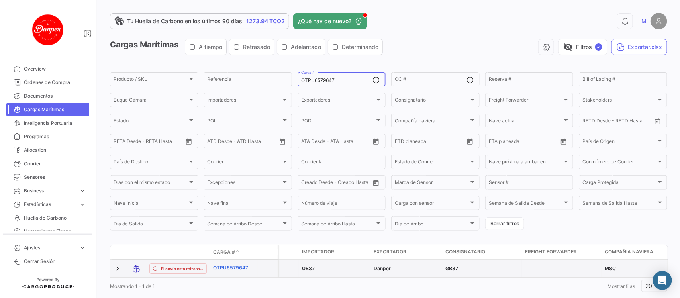
type input "OTPU6579647"
click at [241, 269] on link "OTPU6579647" at bounding box center [233, 267] width 41 height 7
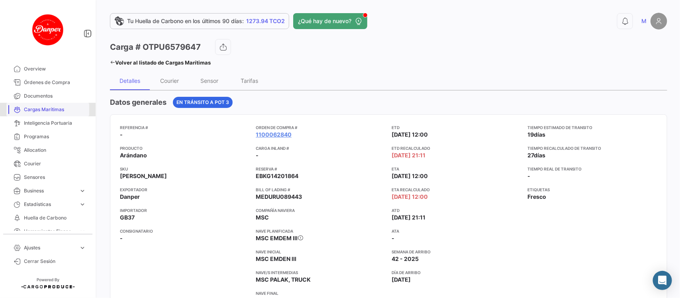
click at [54, 109] on span "Cargas Marítimas" at bounding box center [55, 109] width 62 height 7
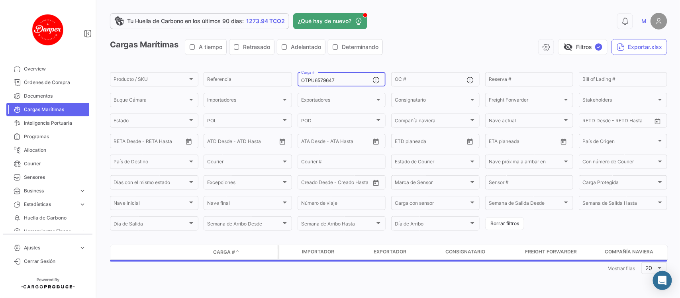
drag, startPoint x: 355, startPoint y: 77, endPoint x: 347, endPoint y: 80, distance: 8.2
click at [347, 80] on div "OTPU6579647 Carga #" at bounding box center [337, 79] width 72 height 16
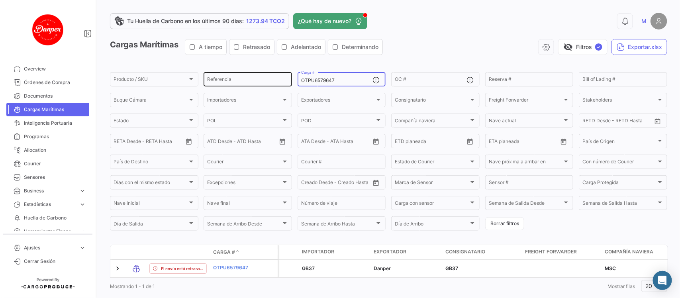
drag, startPoint x: 347, startPoint y: 80, endPoint x: 239, endPoint y: 77, distance: 108.4
click at [0, 0] on div "Producto / SKU Producto / SKU Referencia OTPU6579647 Carga # OC # Reserva # Bil…" at bounding box center [0, 0] width 0 height 0
paste input "ZMOU8854341"
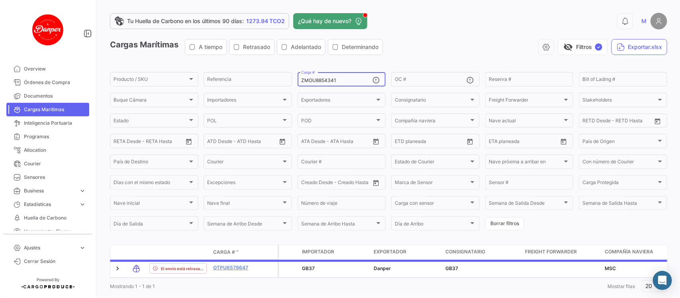
scroll to position [26, 0]
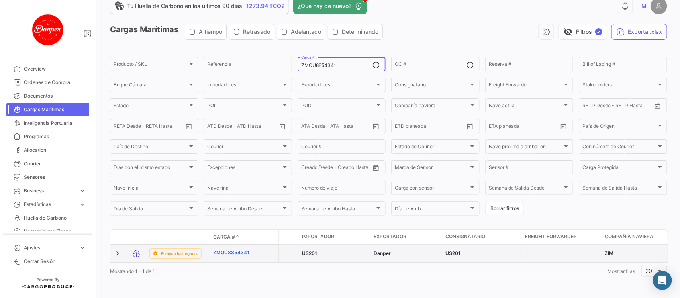
type input "ZMOU8854341"
click at [218, 249] on link "ZMOU8854341" at bounding box center [233, 252] width 41 height 7
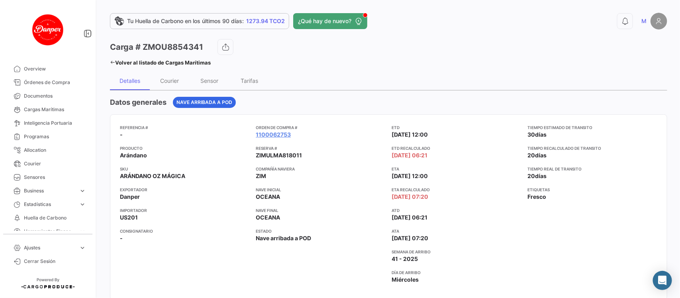
scroll to position [28, 0]
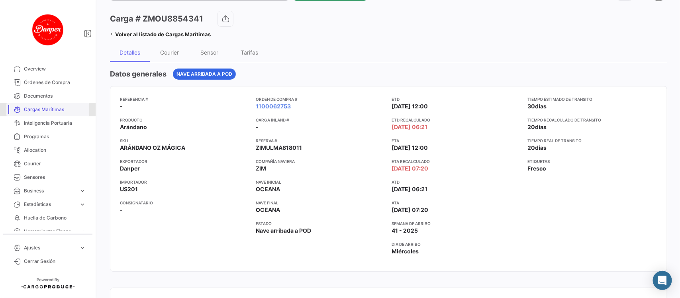
click at [48, 108] on span "Cargas Marítimas" at bounding box center [55, 109] width 62 height 7
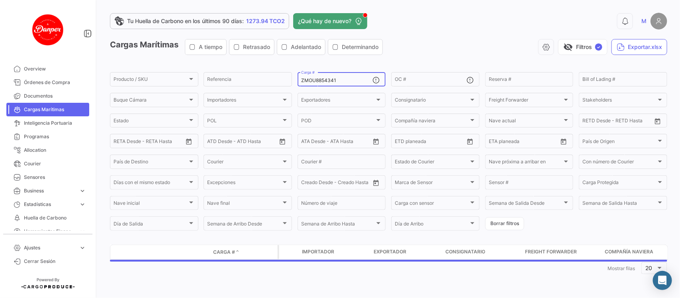
drag, startPoint x: 344, startPoint y: 81, endPoint x: 192, endPoint y: 65, distance: 152.7
click at [192, 65] on app-list-header "Cargas Marítimas A tiempo Retrasado Adelantado Determinando visibility_off Filt…" at bounding box center [388, 135] width 557 height 193
paste input "SEKU938217"
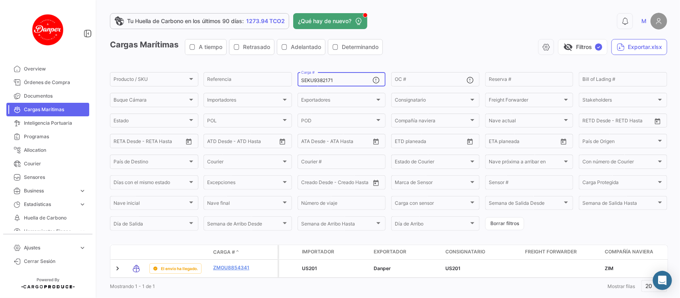
scroll to position [26, 0]
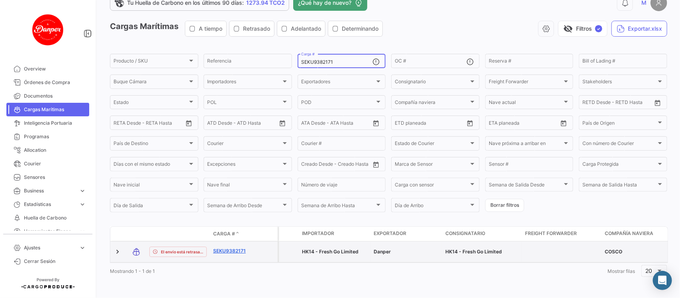
type input "SEKU9382171"
click at [231, 247] on link "SEKU9382171" at bounding box center [233, 250] width 41 height 7
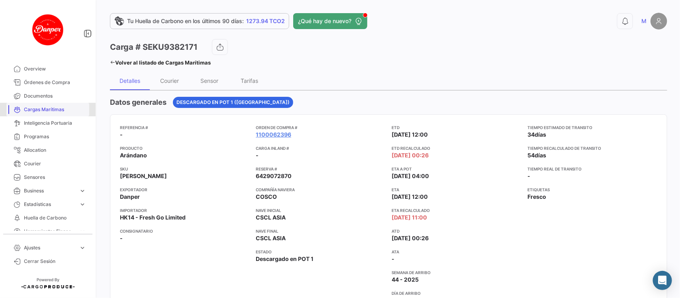
click at [58, 112] on span "Cargas Marítimas" at bounding box center [55, 109] width 62 height 7
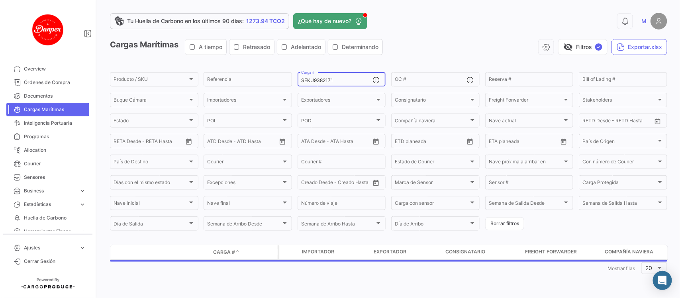
drag, startPoint x: 343, startPoint y: 80, endPoint x: 200, endPoint y: 71, distance: 143.8
click at [200, 71] on form "Producto / SKU Producto / SKU Referencia SEKU9382171 Carga # OC # Reserva # Bil…" at bounding box center [388, 151] width 557 height 161
paste input "TEMU9604795"
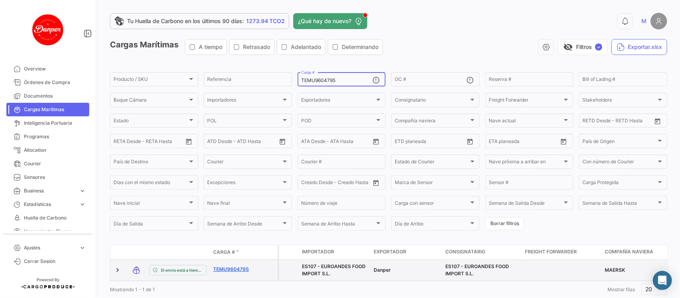
type input "TEMU9604795"
click at [237, 268] on link "TEMU9604795" at bounding box center [233, 269] width 41 height 7
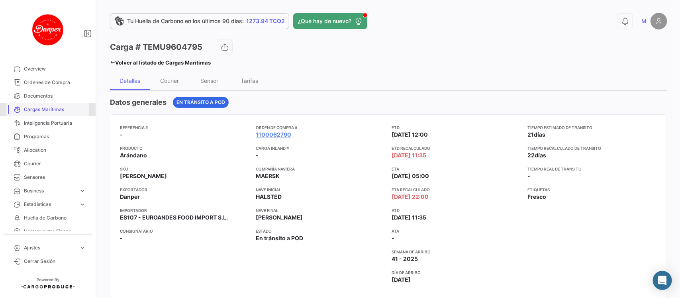
click at [50, 110] on span "Cargas Marítimas" at bounding box center [55, 109] width 62 height 7
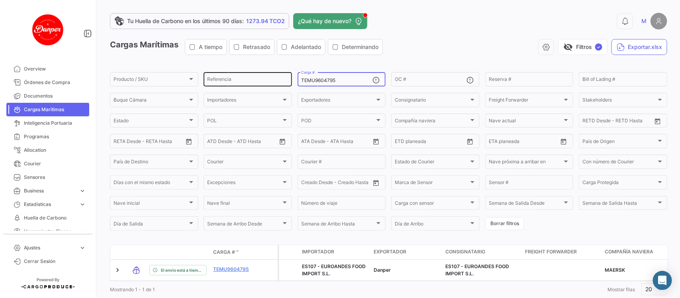
drag, startPoint x: 345, startPoint y: 80, endPoint x: 271, endPoint y: 77, distance: 73.4
click at [0, 0] on div "Producto / SKU Producto / SKU Referencia TEMU9604795 Carga # OC # Reserva # Bil…" at bounding box center [0, 0] width 0 height 0
paste input "798026"
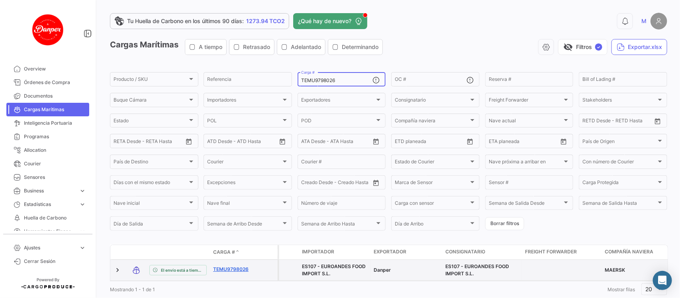
type input "TEMU9798026"
click at [230, 271] on link "TEMU9798026" at bounding box center [233, 269] width 41 height 7
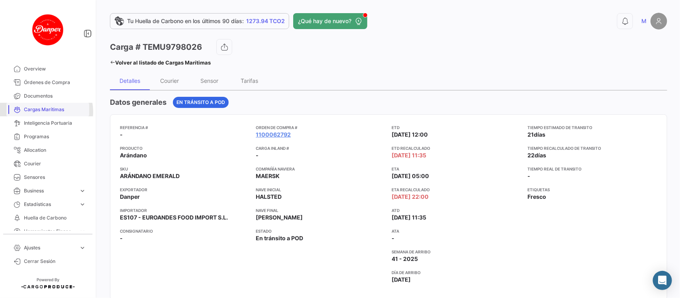
click at [46, 112] on span "Cargas Marítimas" at bounding box center [55, 109] width 62 height 7
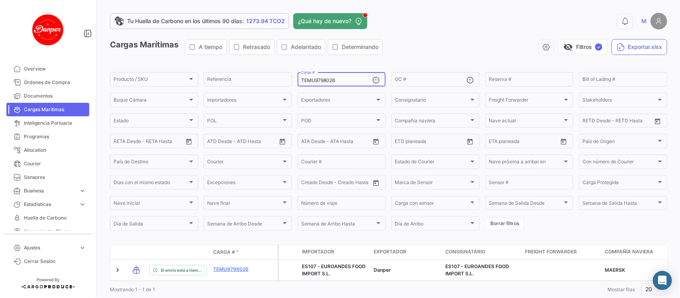
click at [347, 81] on input "TEMU9798026" at bounding box center [337, 81] width 72 height 6
drag, startPoint x: 347, startPoint y: 81, endPoint x: 222, endPoint y: 68, distance: 125.8
click at [222, 68] on app-list-header "Cargas Marítimas A tiempo Retrasado Adelantado Determinando visibility_off Filt…" at bounding box center [388, 135] width 557 height 193
paste input "SILU7049870"
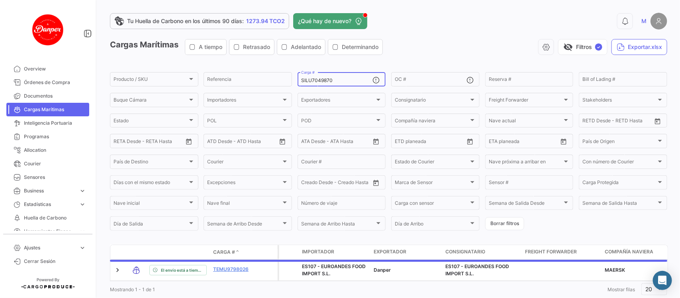
scroll to position [26, 0]
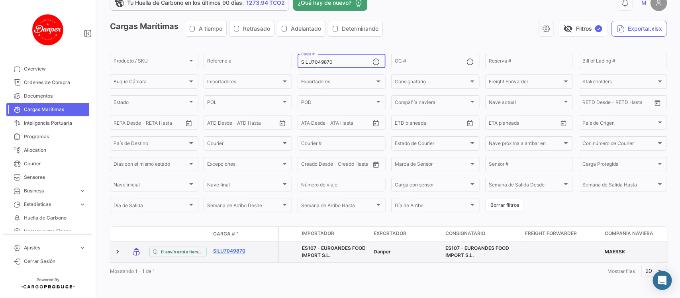
type input "SILU7049870"
click at [235, 247] on link "SILU7049870" at bounding box center [233, 250] width 41 height 7
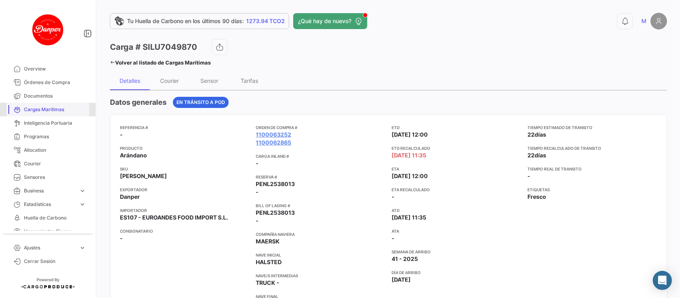
click at [51, 112] on span "Cargas Marítimas" at bounding box center [55, 109] width 62 height 7
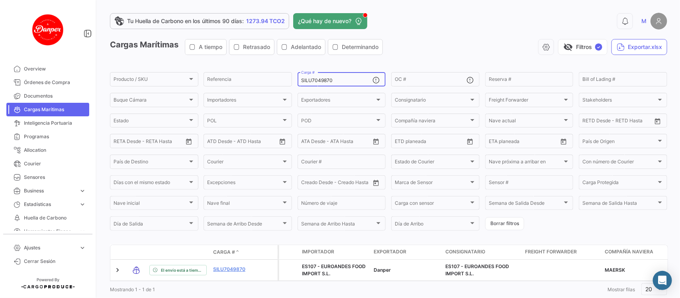
drag, startPoint x: 353, startPoint y: 78, endPoint x: 232, endPoint y: 63, distance: 122.5
click at [232, 63] on app-list-header "Cargas Marítimas A tiempo Retrasado Adelantado Determinando visibility_off Filt…" at bounding box center [388, 135] width 557 height 193
paste input "MSDU989363"
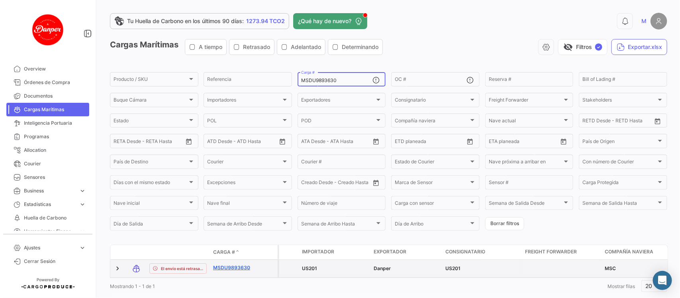
type input "MSDU9893630"
click at [236, 270] on link "MSDU9893630" at bounding box center [233, 267] width 41 height 7
